Goal: Transaction & Acquisition: Book appointment/travel/reservation

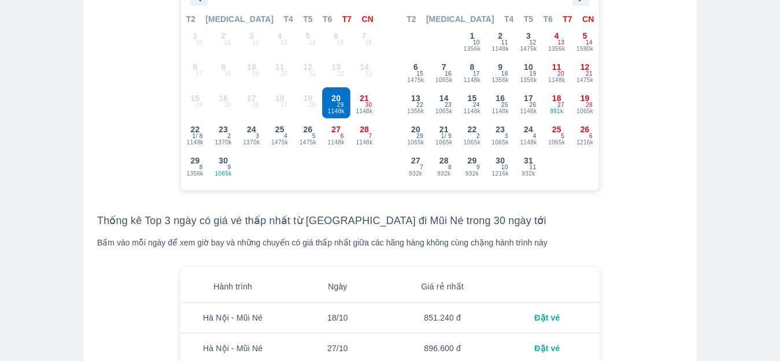
scroll to position [1099, 0]
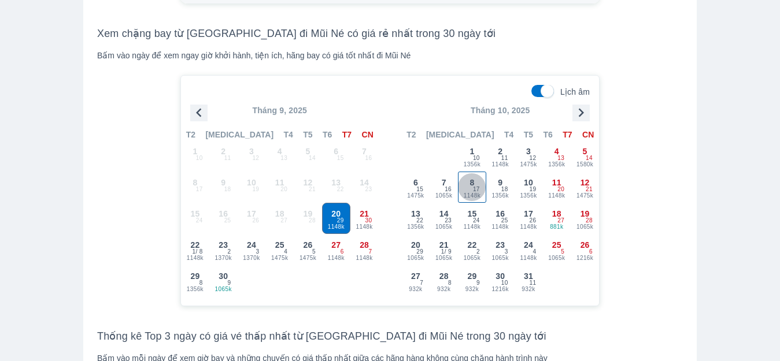
click at [476, 194] on span "17" at bounding box center [476, 189] width 7 height 9
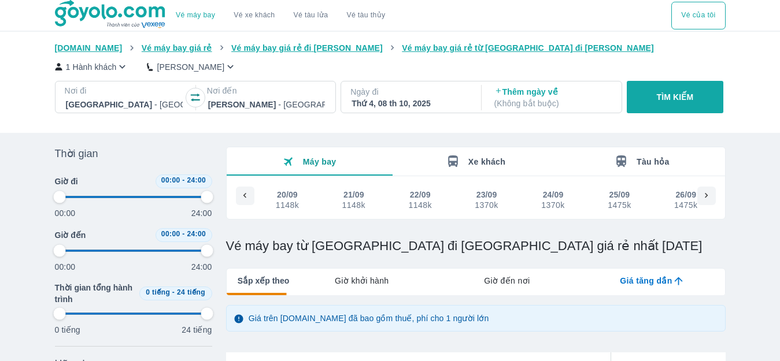
scroll to position [0, 888]
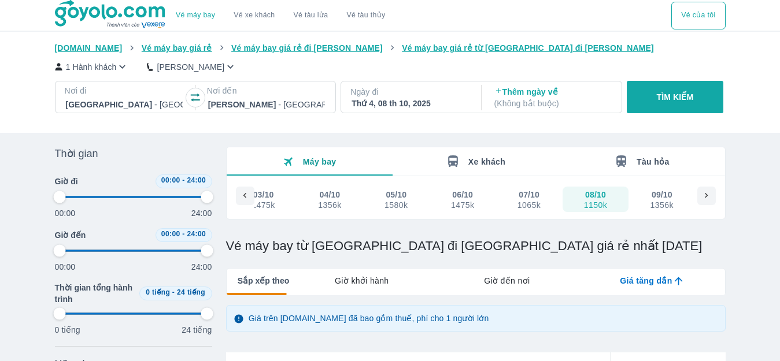
type input "97.9166666666667"
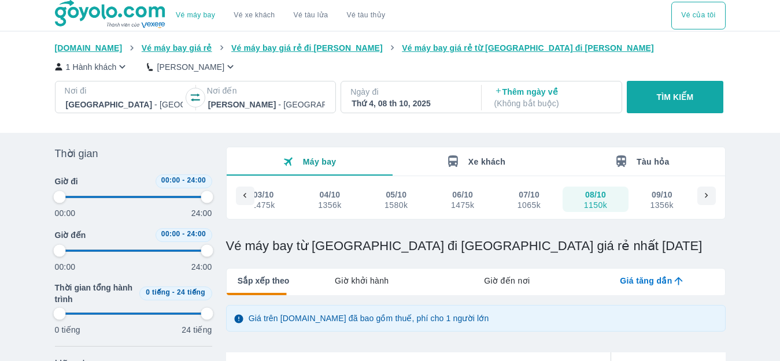
type input "97.9166666666667"
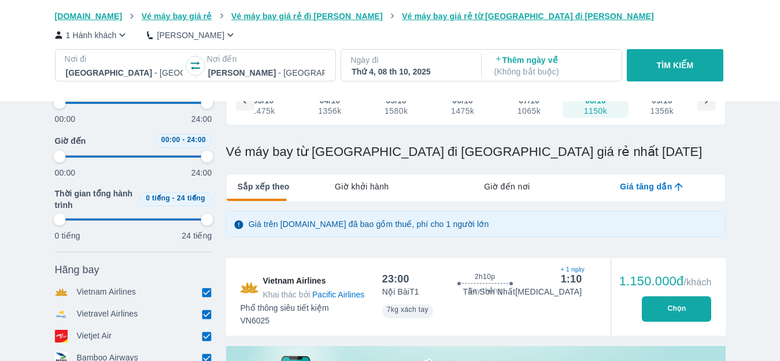
scroll to position [174, 0]
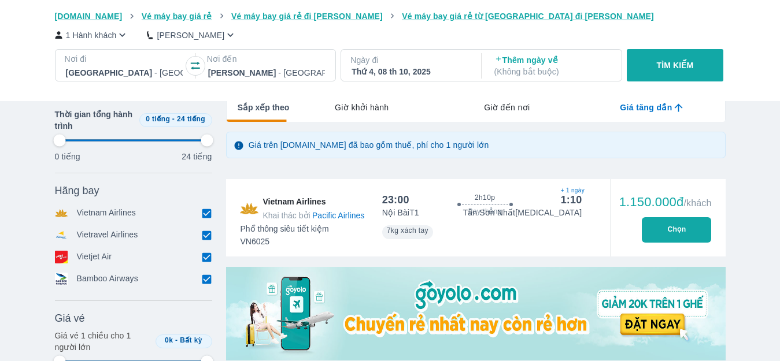
type input "97.9166666666667"
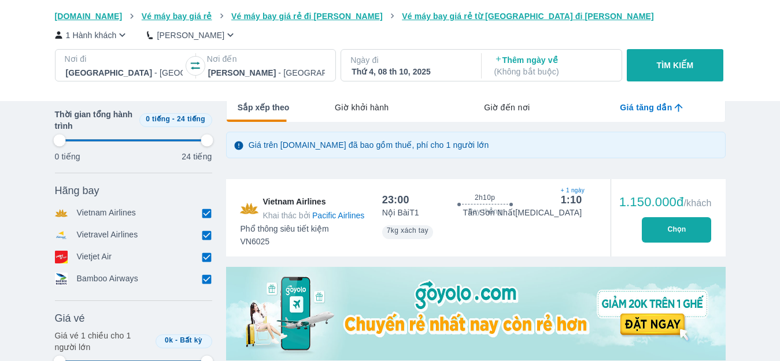
type input "97.9166666666667"
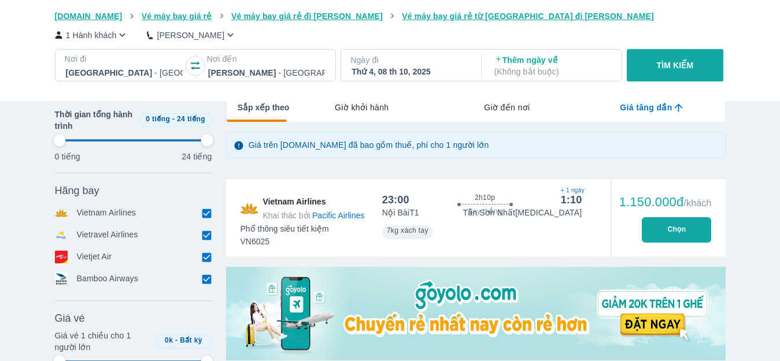
type input "97.9166666666667"
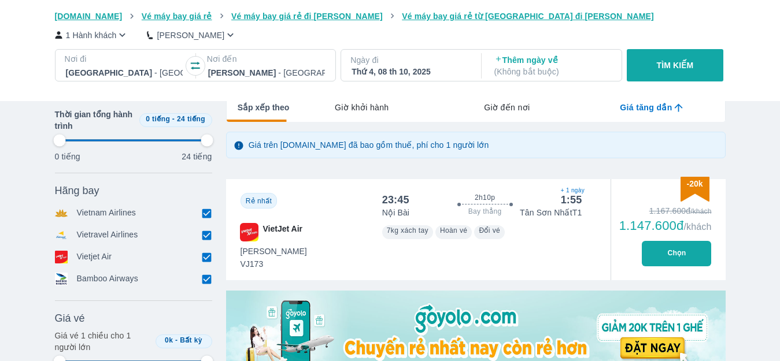
type input "97.9166666666667"
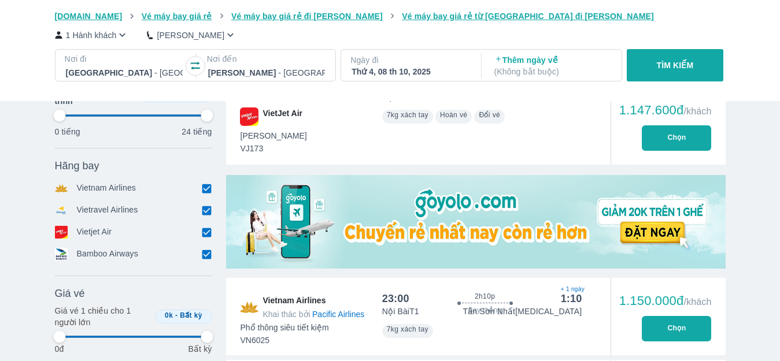
type input "97.9166666666667"
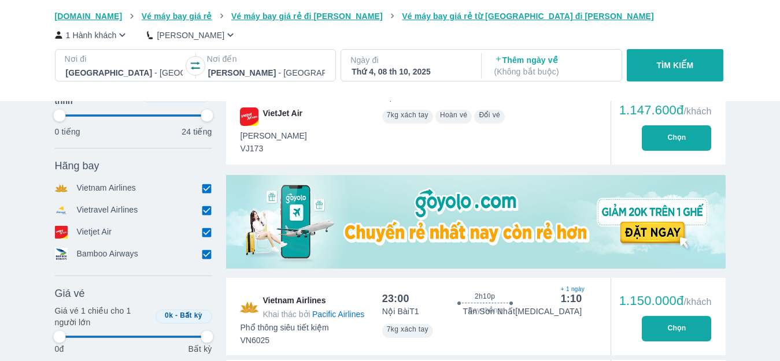
type input "97.9166666666667"
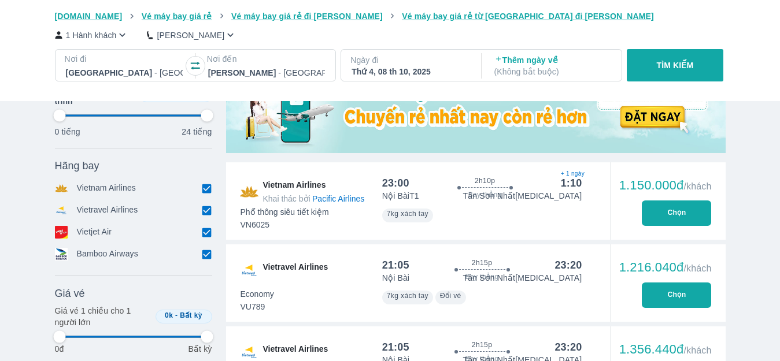
type input "97.9166666666667"
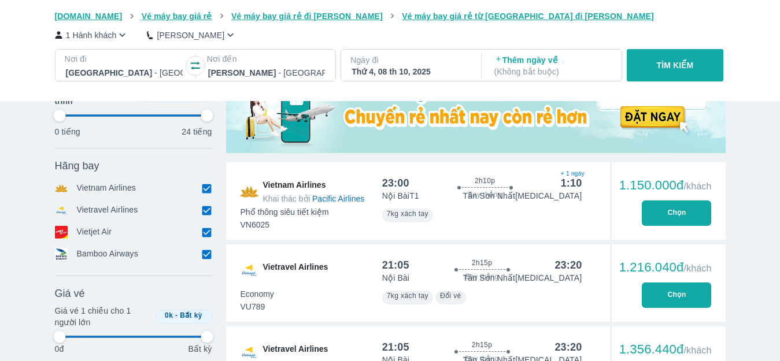
type input "97.9166666666667"
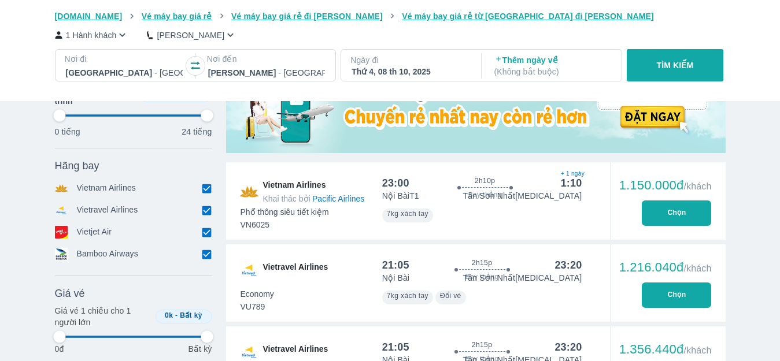
type input "97.9166666666667"
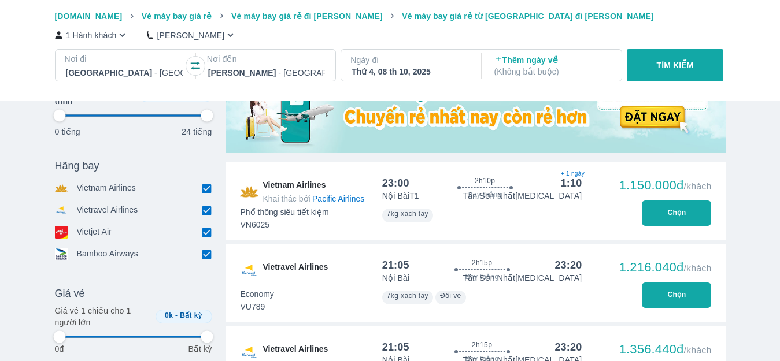
type input "97.9166666666667"
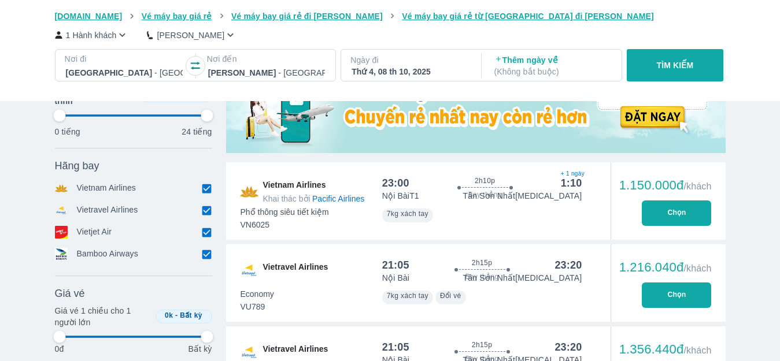
type input "97.9166666666667"
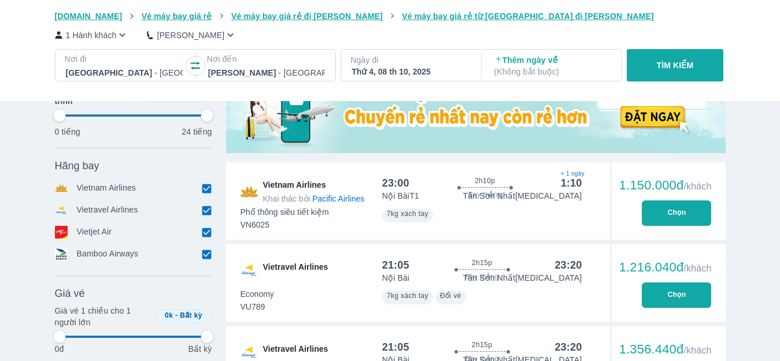
type input "97.9166666666667"
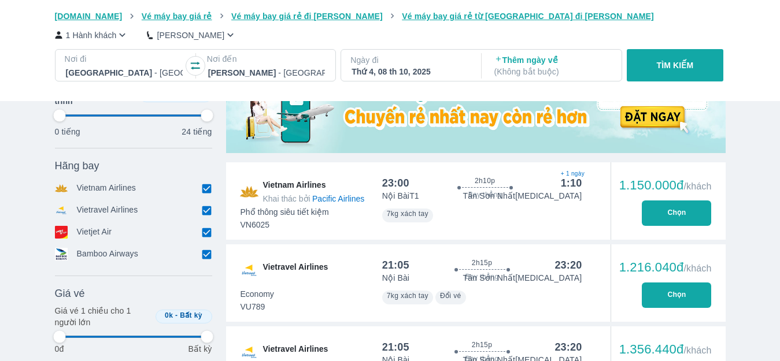
type input "97.9166666666667"
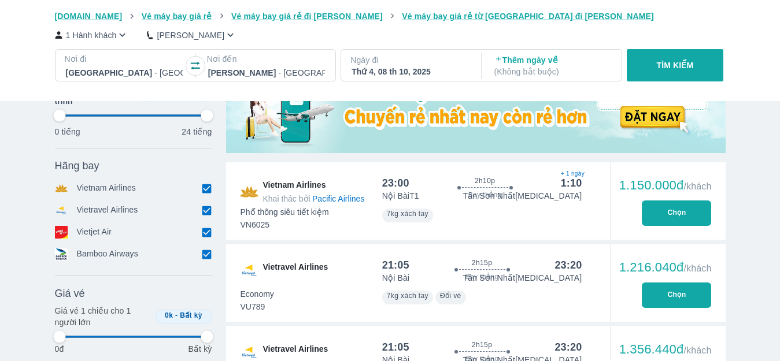
type input "97.9166666666667"
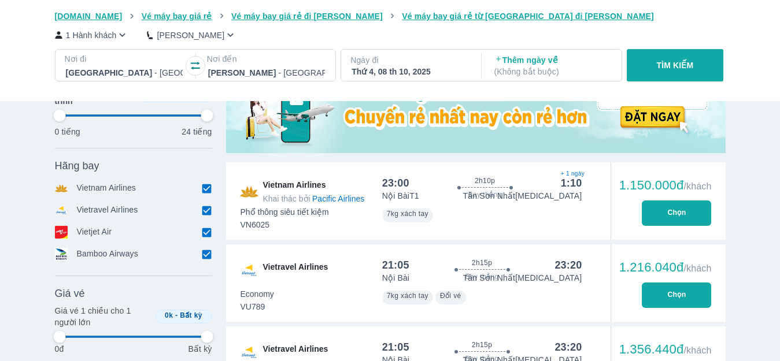
type input "97.9166666666667"
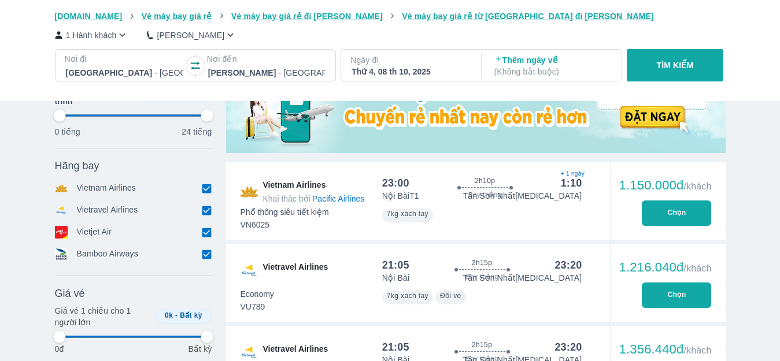
type input "97.9166666666667"
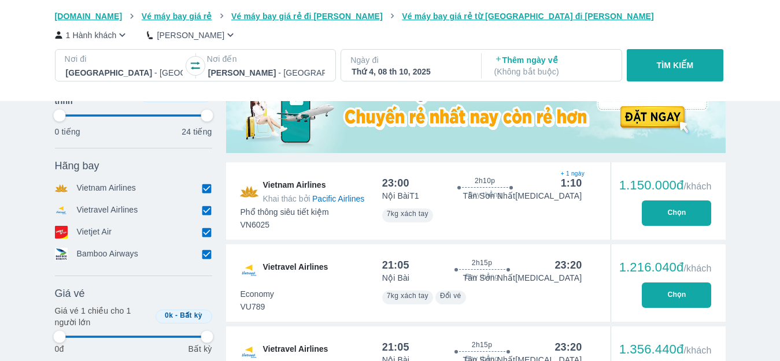
type input "97.9166666666667"
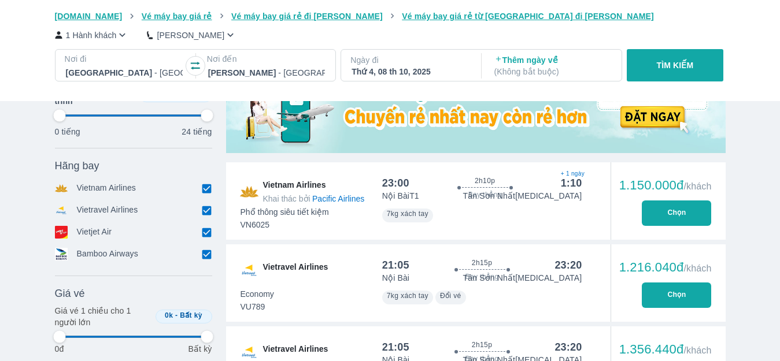
type input "97.9166666666667"
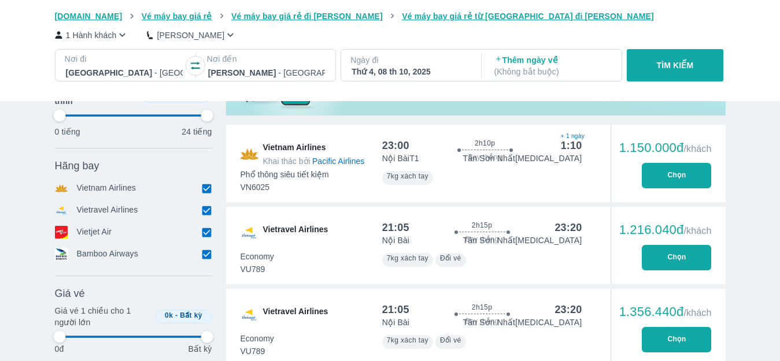
scroll to position [463, 0]
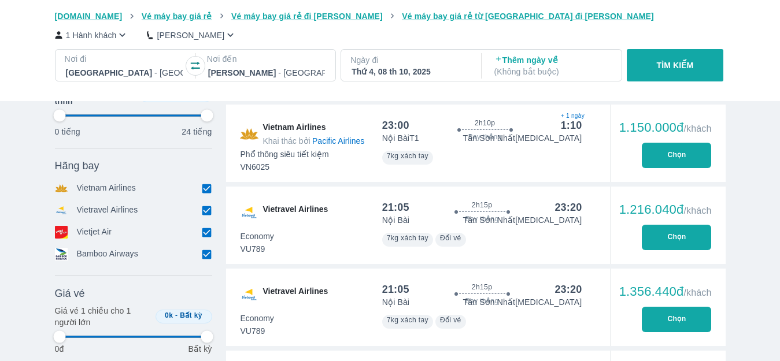
type input "97.9166666666667"
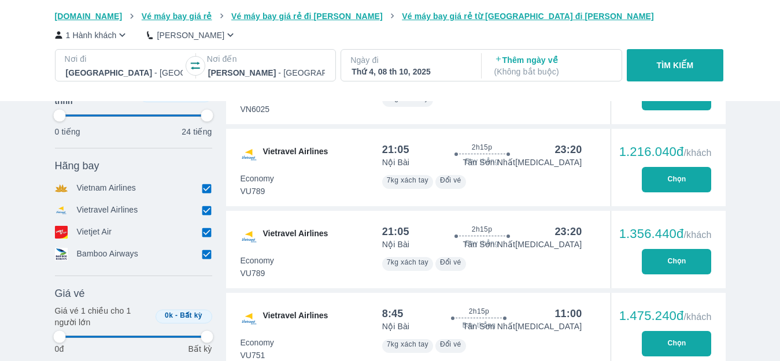
type input "97.9166666666667"
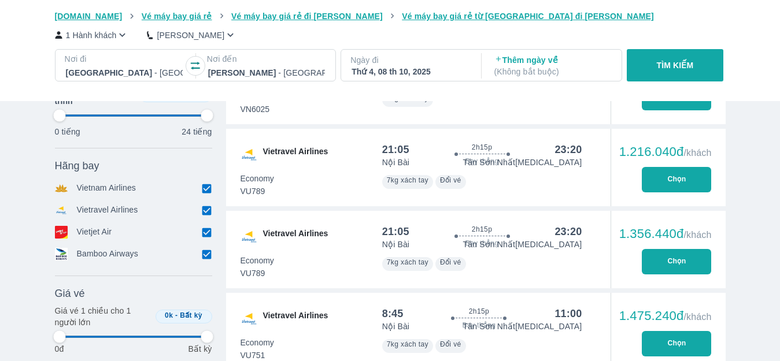
type input "97.9166666666667"
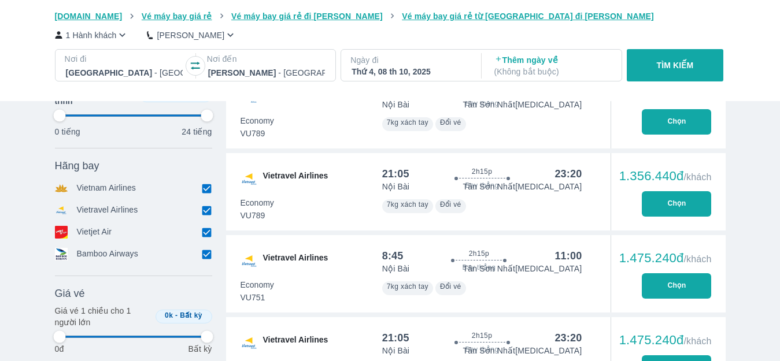
type input "97.9166666666667"
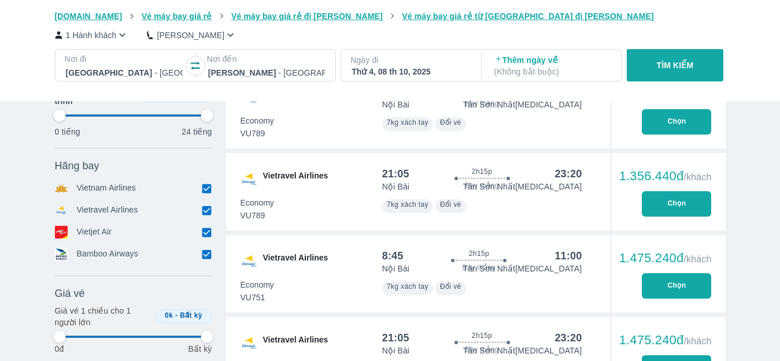
type input "97.9166666666667"
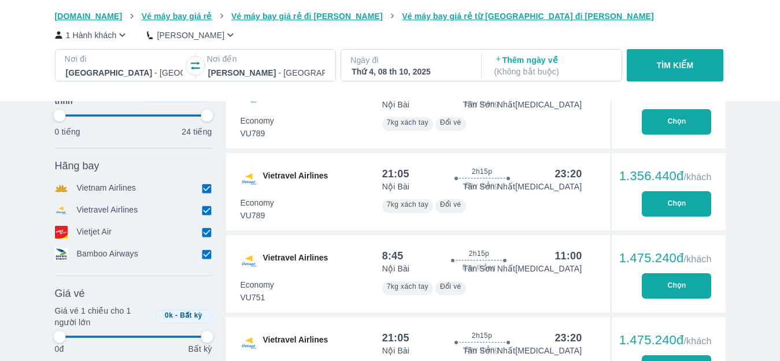
type input "97.9166666666667"
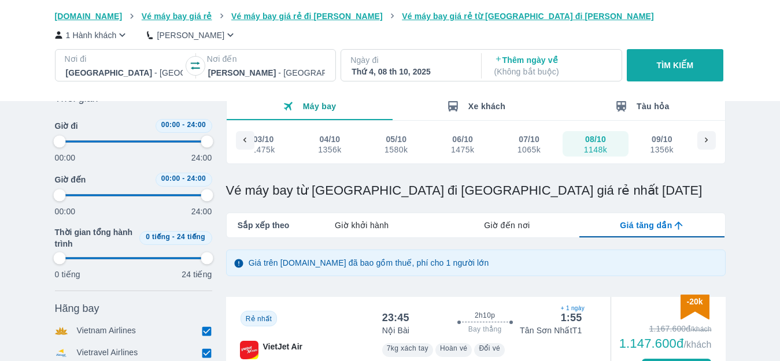
scroll to position [0, 0]
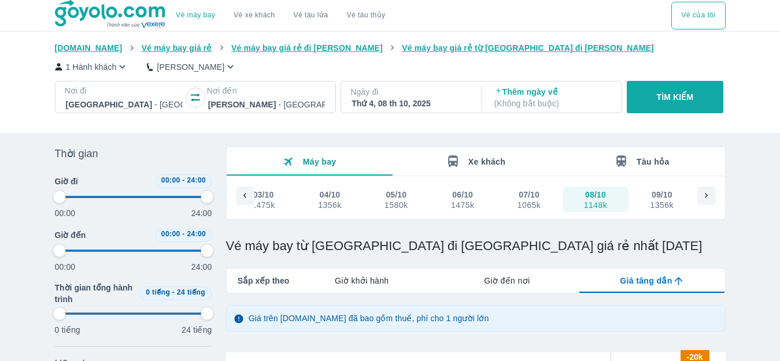
type input "97.9166666666667"
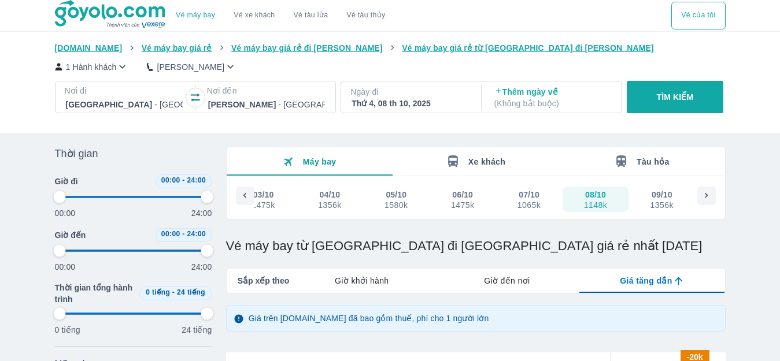
type input "97.9166666666667"
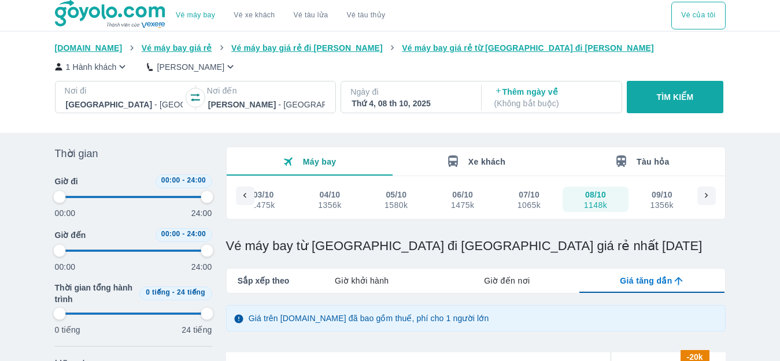
type input "97.9166666666667"
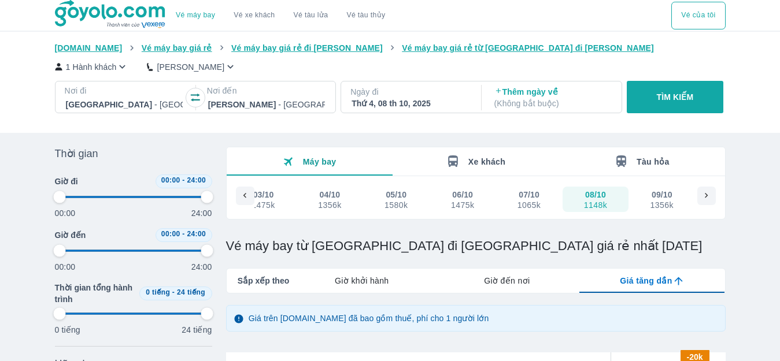
type input "97.9166666666667"
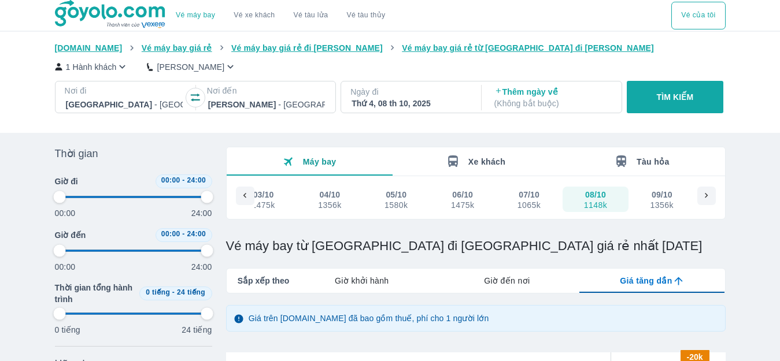
type input "97.9166666666667"
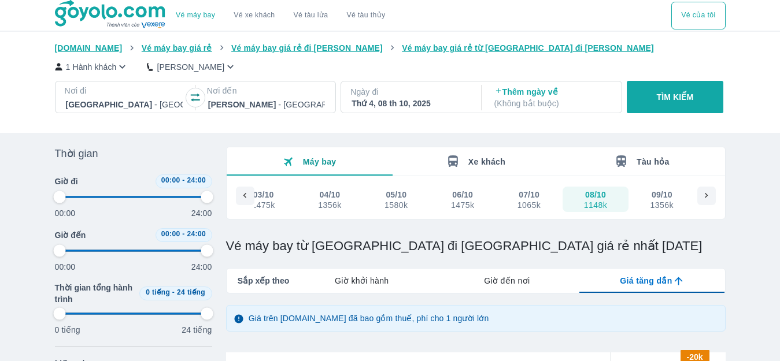
type input "97.9166666666667"
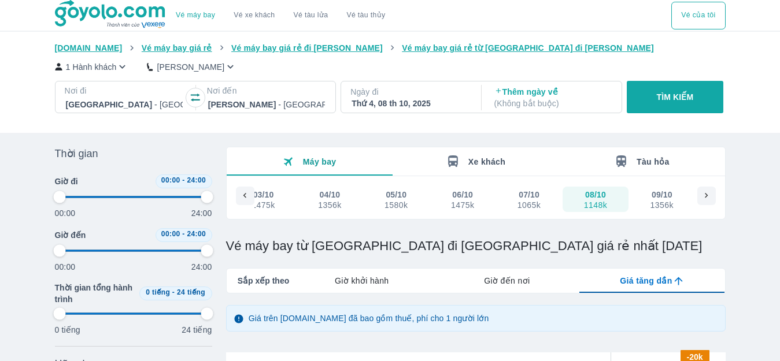
type input "97.9166666666667"
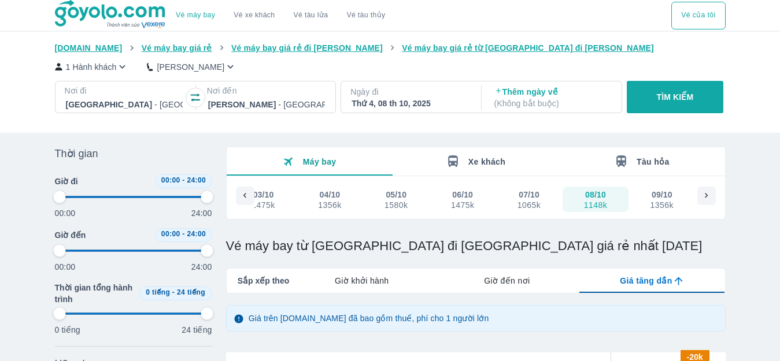
type input "97.9166666666667"
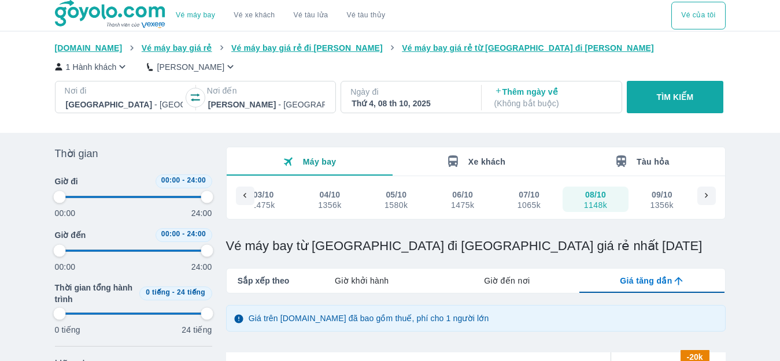
type input "97.9166666666667"
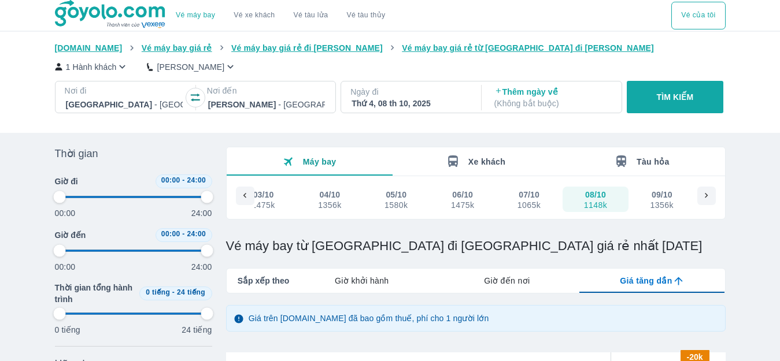
type input "97.9166666666667"
